Goal: Task Accomplishment & Management: Complete application form

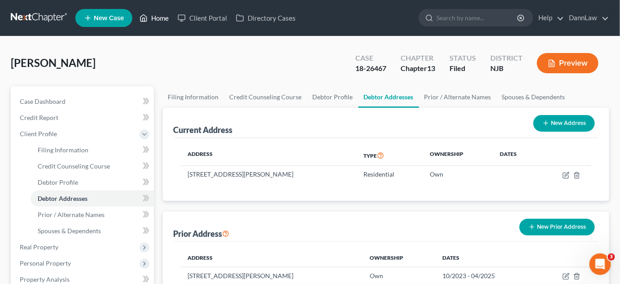
click at [153, 17] on link "Home" at bounding box center [154, 18] width 38 height 16
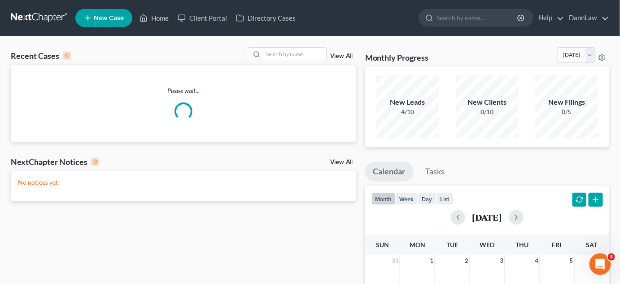
click at [109, 22] on link "New Case" at bounding box center [103, 18] width 57 height 18
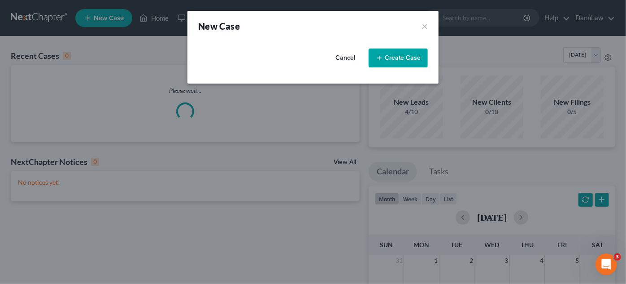
select select "61"
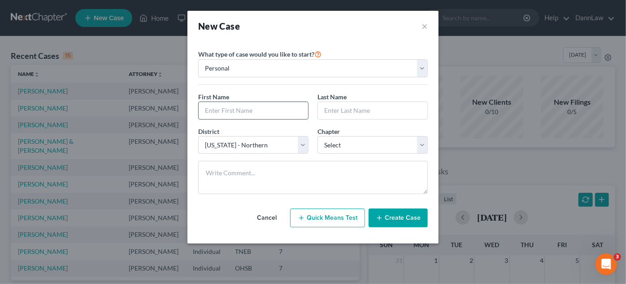
click at [247, 110] on input "text" at bounding box center [253, 110] width 109 height 17
type input "[PERSON_NAME]"
click at [334, 108] on input "text" at bounding box center [372, 110] width 109 height 17
click at [334, 108] on input "Pecje" at bounding box center [372, 110] width 109 height 17
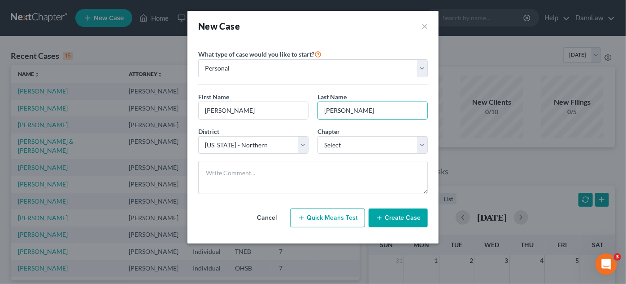
type input "[PERSON_NAME]"
click at [338, 144] on select "Select 7 11 12 13" at bounding box center [373, 145] width 110 height 18
select select "3"
click at [318, 136] on select "Select 7 11 12 13" at bounding box center [373, 145] width 110 height 18
click at [392, 219] on button "Create Case" at bounding box center [398, 217] width 59 height 19
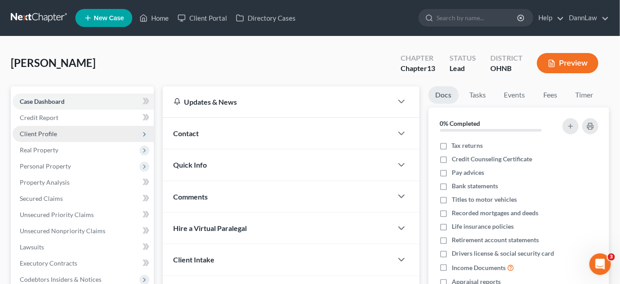
click at [51, 138] on span "Client Profile" at bounding box center [83, 134] width 141 height 16
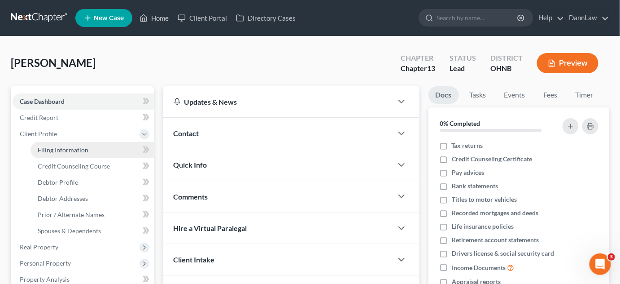
click at [71, 152] on span "Filing Information" at bounding box center [63, 150] width 51 height 8
select select "1"
select select "0"
select select "3"
select select "61"
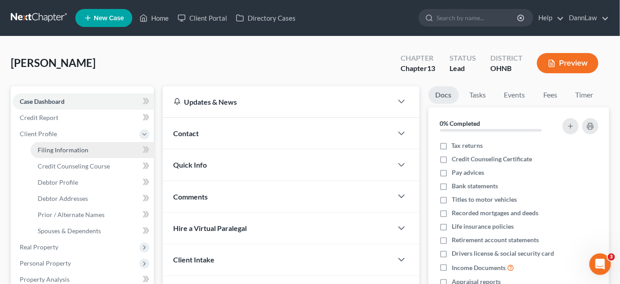
select select "36"
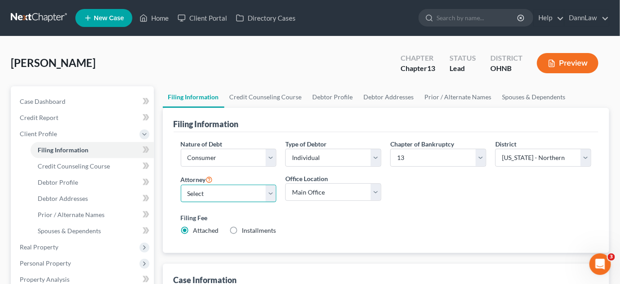
click at [241, 190] on select "Select [PERSON_NAME] - OHSB [PERSON_NAME] - KYEB [PERSON_NAME] - OHNB [PERSON_N…" at bounding box center [229, 193] width 96 height 18
select select "6"
click at [181, 184] on select "Select [PERSON_NAME] - OHSB [PERSON_NAME] - KYEB [PERSON_NAME] - OHNB [PERSON_N…" at bounding box center [229, 193] width 96 height 18
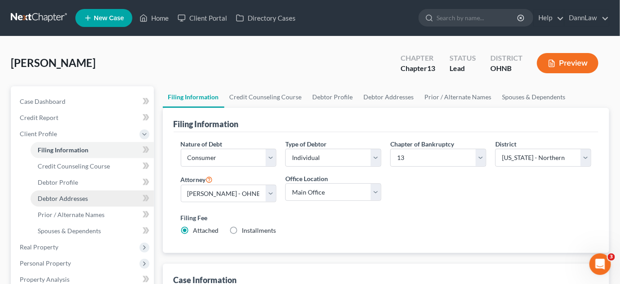
click at [75, 202] on link "Debtor Addresses" at bounding box center [92, 198] width 123 height 16
select select "0"
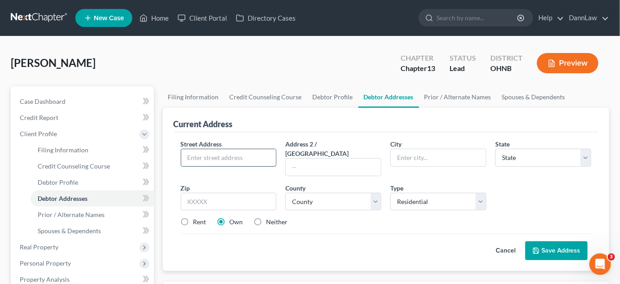
click at [240, 155] on input "text" at bounding box center [228, 157] width 95 height 17
type input "[STREET_ADDRESS]"
type input "Lakewood"
select select "36"
type input "44107"
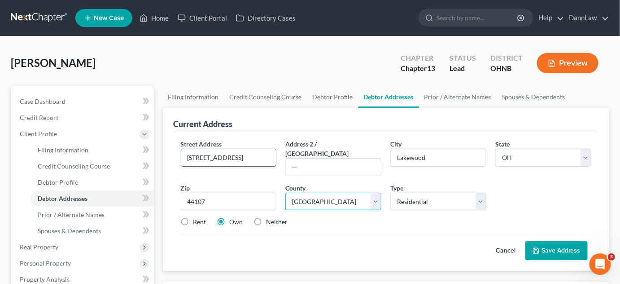
select select "17"
click at [267, 217] on label "Neither" at bounding box center [278, 221] width 22 height 9
click at [270, 217] on input "Neither" at bounding box center [273, 220] width 6 height 6
radio input "true"
click at [560, 241] on button "Save Address" at bounding box center [556, 250] width 62 height 19
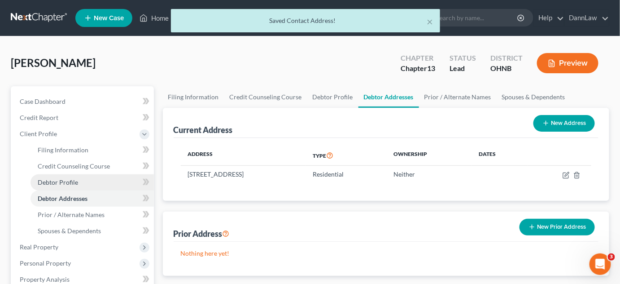
click at [70, 184] on span "Debtor Profile" at bounding box center [58, 182] width 40 height 8
select select "0"
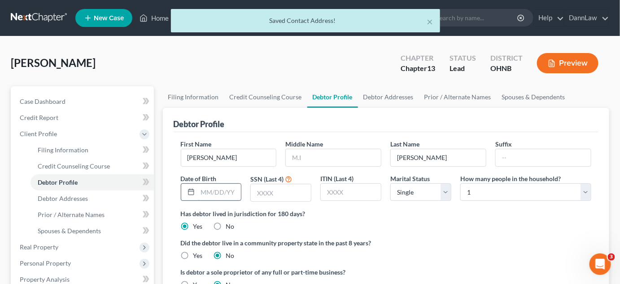
click at [207, 191] on input "text" at bounding box center [220, 192] width 44 height 17
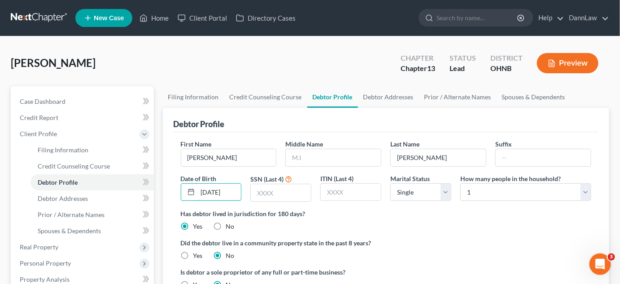
type input "[DATE]"
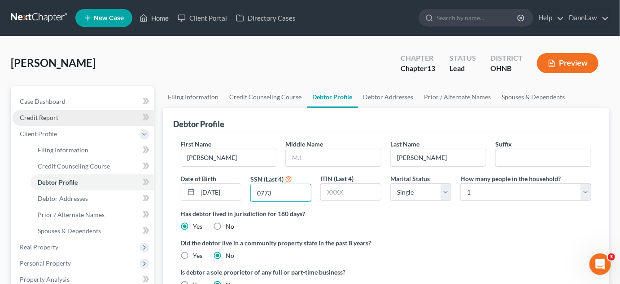
type input "0773"
click at [51, 117] on span "Credit Report" at bounding box center [39, 118] width 39 height 8
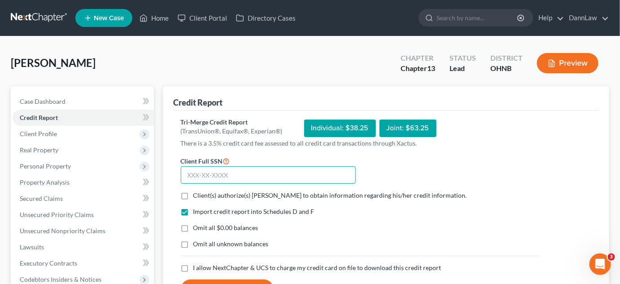
click at [225, 175] on input "text" at bounding box center [268, 175] width 175 height 18
click at [254, 174] on input "[PHONE_NUMBER]" at bounding box center [268, 175] width 175 height 18
type input "294-36-0773"
click at [193, 196] on label "Client(s) authorize(s) [PERSON_NAME] to obtain information regarding his/her cr…" at bounding box center [330, 195] width 274 height 9
click at [197, 196] on input "Client(s) authorize(s) [PERSON_NAME] to obtain information regarding his/her cr…" at bounding box center [200, 194] width 6 height 6
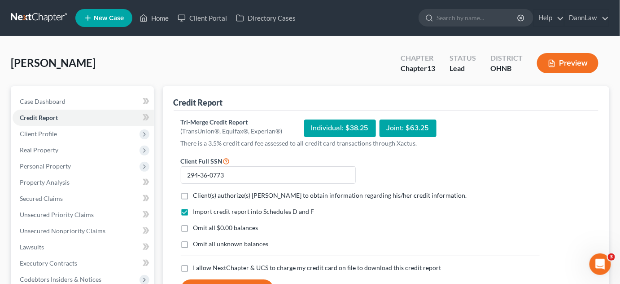
checkbox input "true"
click at [193, 267] on label "I allow NextChapter & UCS to charge my credit card on file to download this cre…" at bounding box center [317, 267] width 248 height 9
click at [197, 267] on input "I allow NextChapter & UCS to charge my credit card on file to download this cre…" at bounding box center [200, 266] width 6 height 6
checkbox input "true"
click at [215, 280] on button "Request Credit Report" at bounding box center [227, 289] width 93 height 20
